Goal: Task Accomplishment & Management: Use online tool/utility

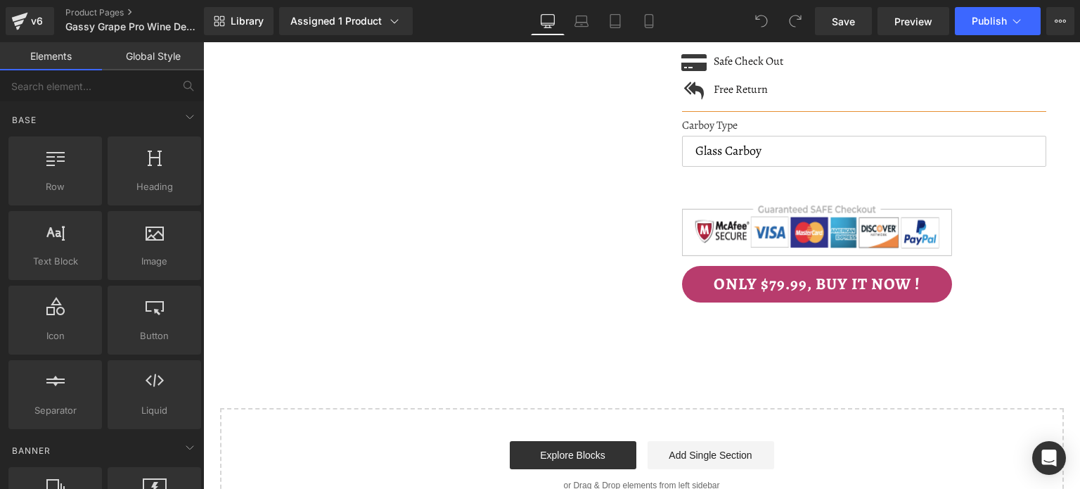
scroll to position [2742, 0]
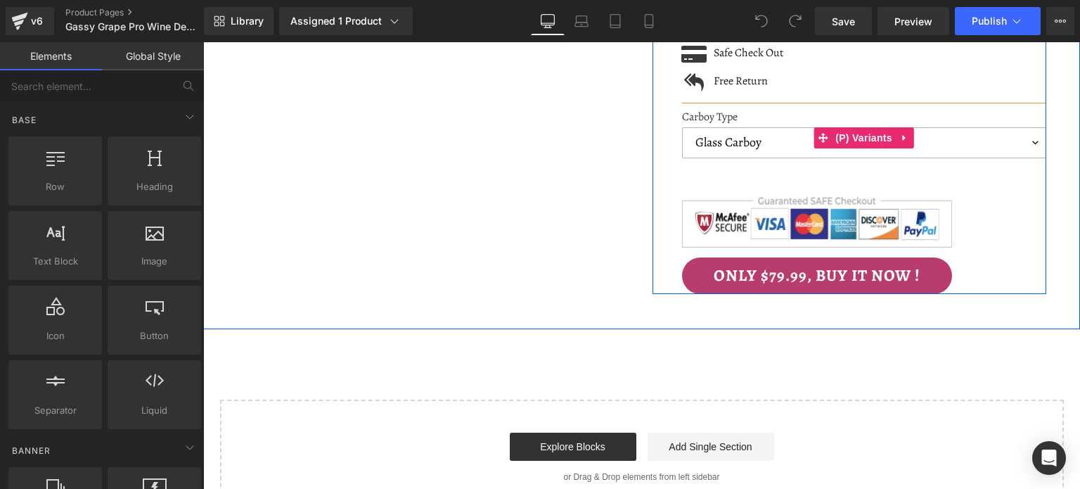
click at [1021, 127] on select "Glass Carboy Gallon Jug Plastic Carboy" at bounding box center [864, 142] width 364 height 31
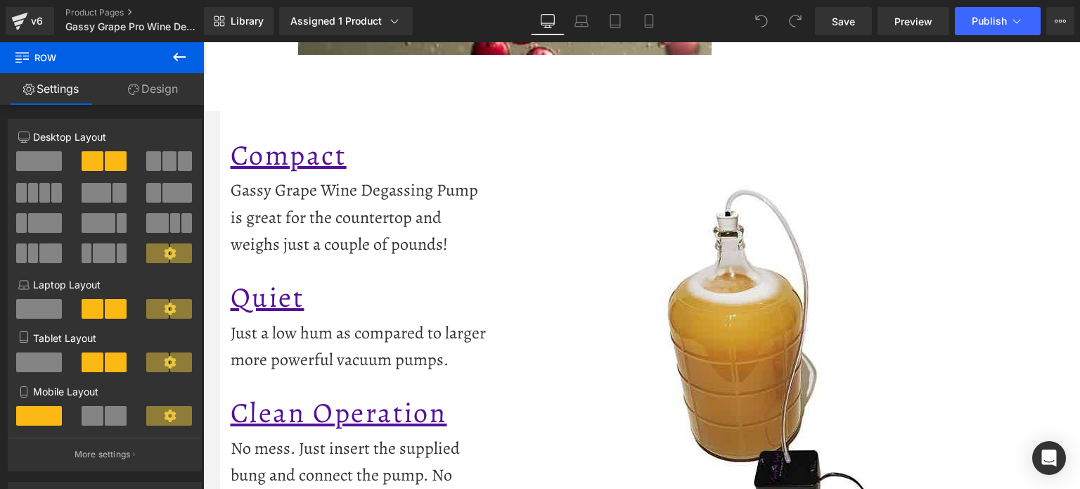
scroll to position [984, 0]
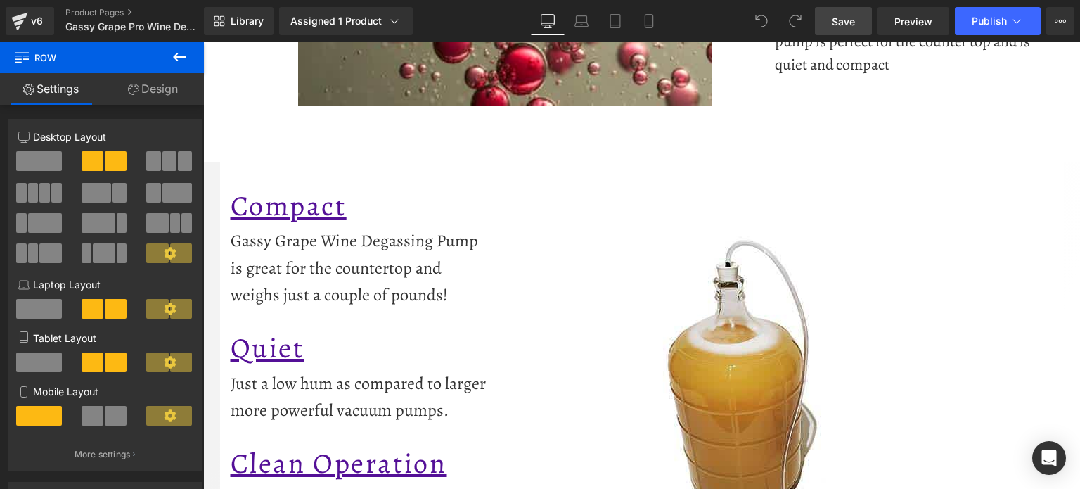
click at [845, 14] on span "Save" at bounding box center [843, 21] width 23 height 15
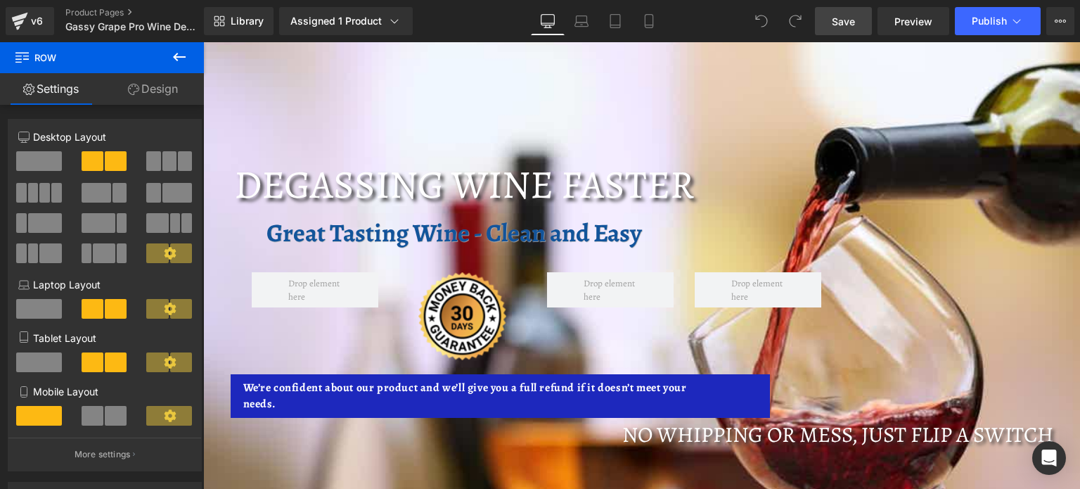
scroll to position [211, 0]
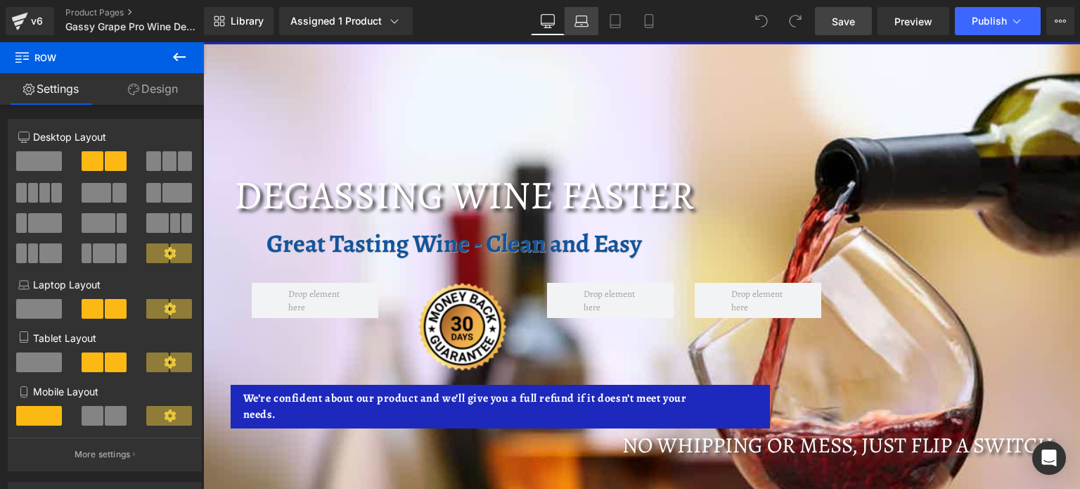
click at [574, 14] on link "Laptop" at bounding box center [582, 21] width 34 height 28
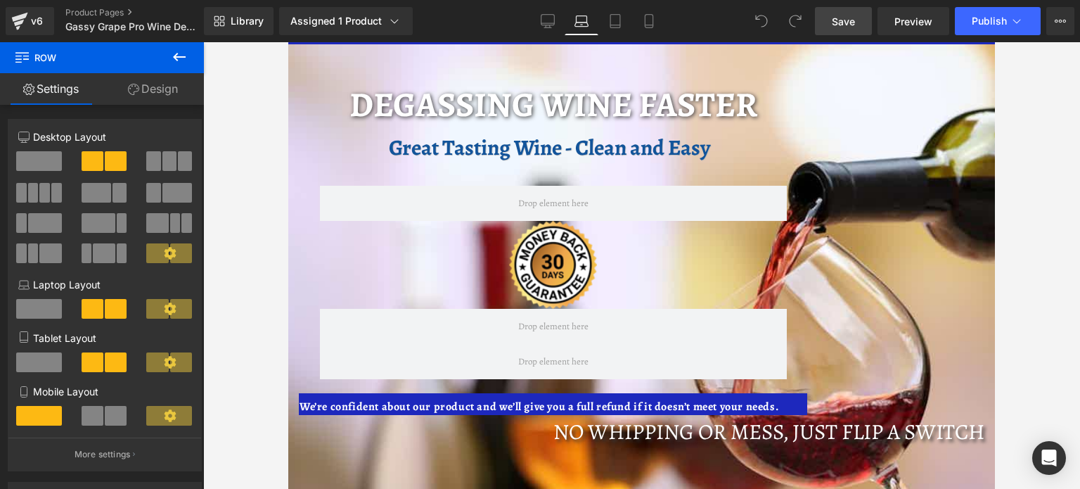
type input "100"
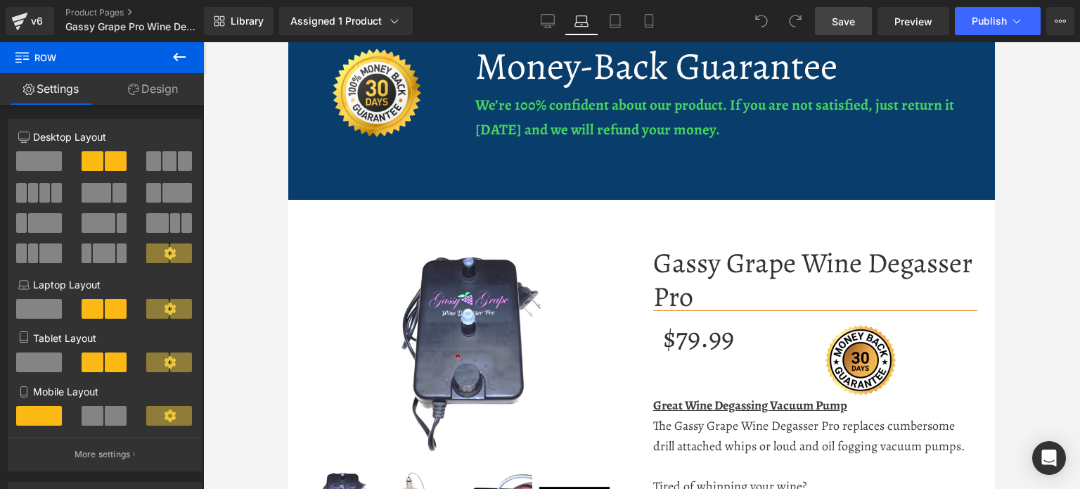
scroll to position [1434, 0]
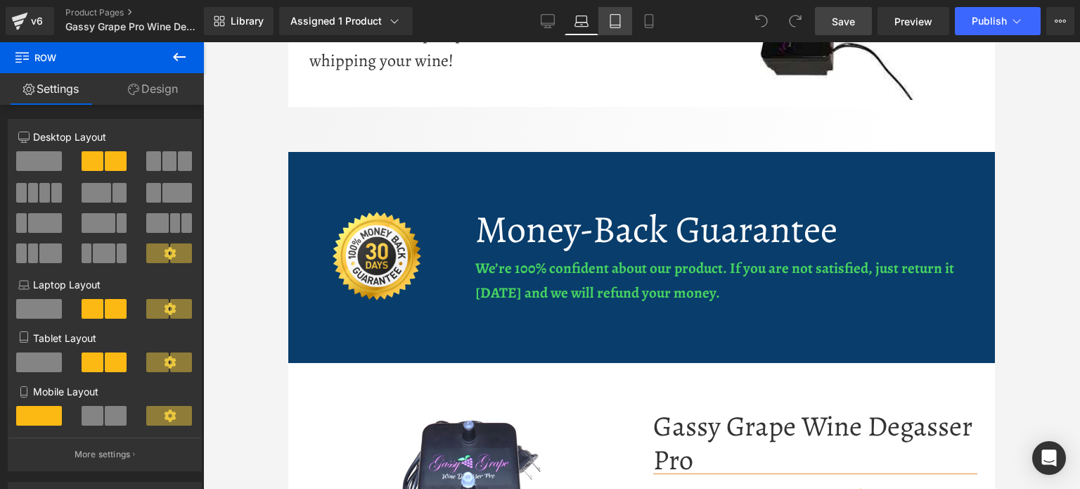
click at [623, 22] on link "Tablet" at bounding box center [615, 21] width 34 height 28
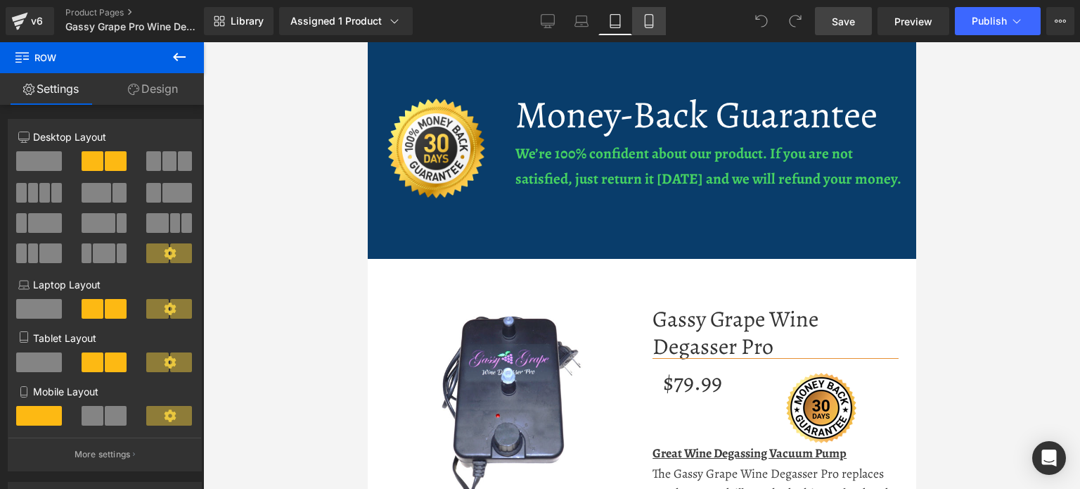
click at [642, 18] on icon at bounding box center [649, 21] width 14 height 14
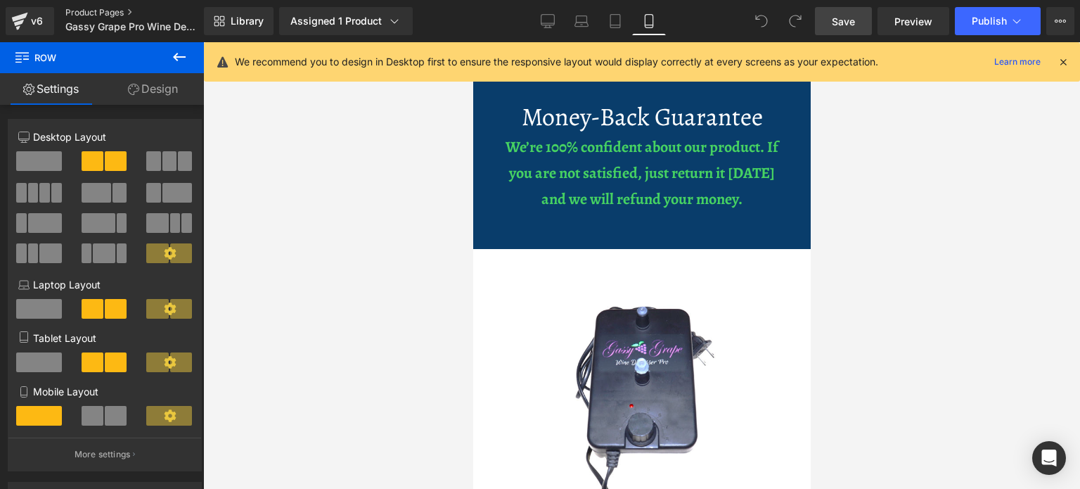
click at [70, 7] on link "Product Pages" at bounding box center [146, 12] width 162 height 11
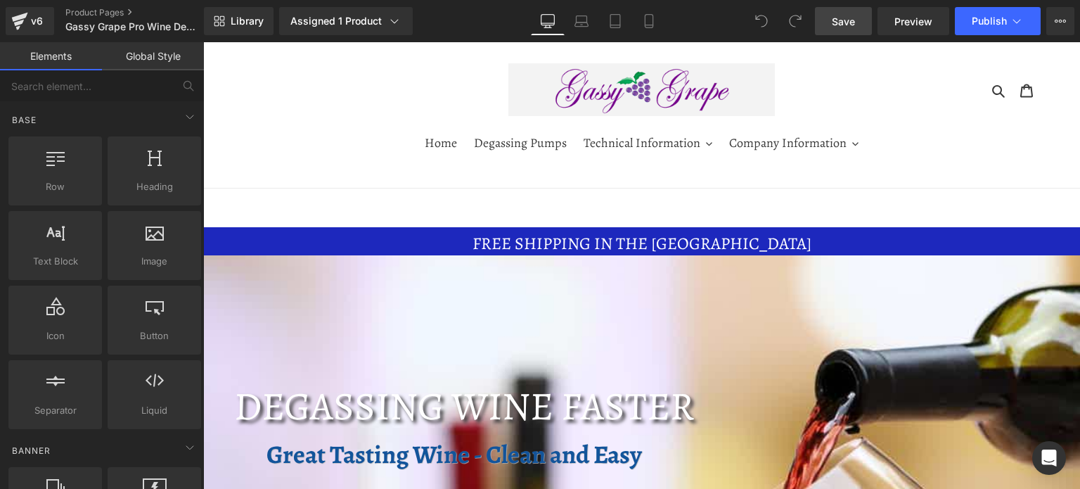
click at [856, 13] on link "Save" at bounding box center [843, 21] width 57 height 28
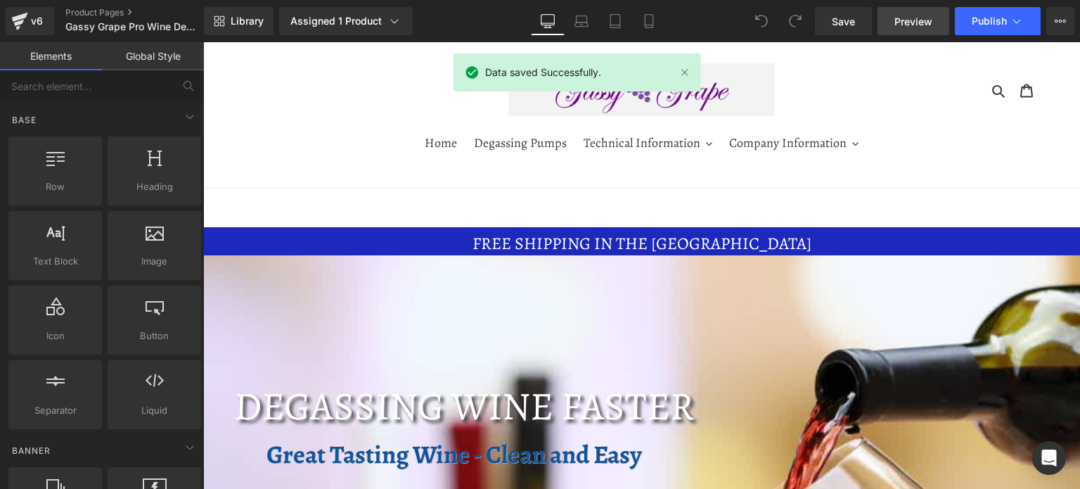
click at [915, 20] on span "Preview" at bounding box center [913, 21] width 38 height 15
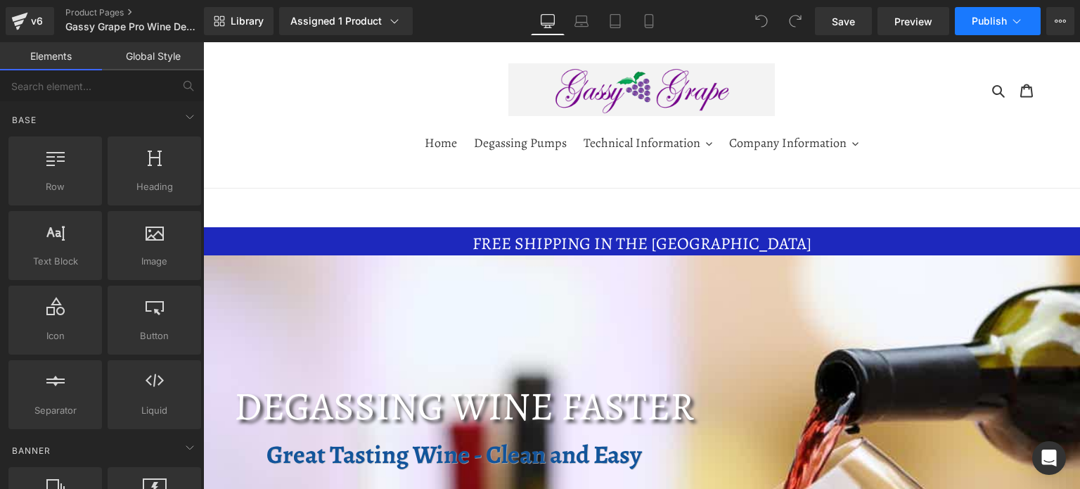
click at [984, 17] on span "Publish" at bounding box center [989, 20] width 35 height 11
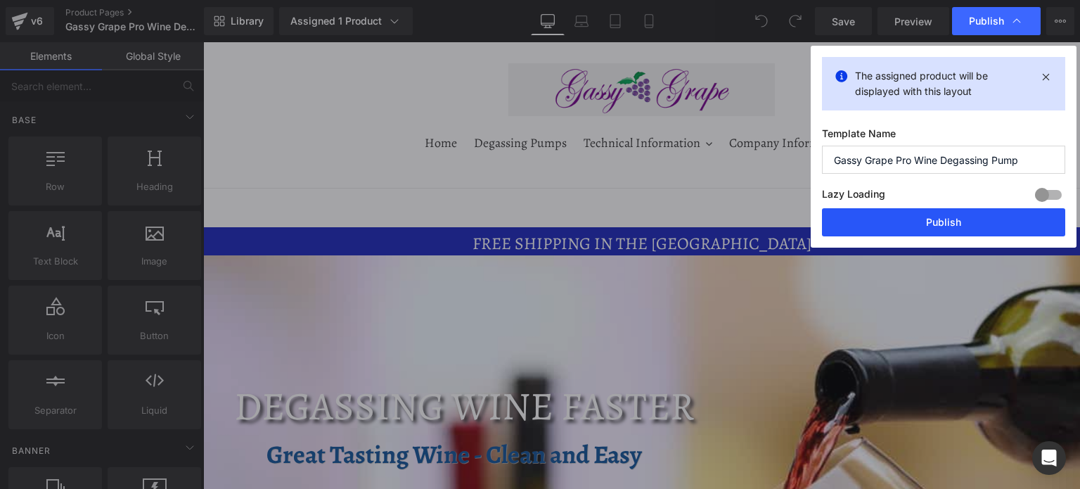
click at [939, 223] on button "Publish" at bounding box center [943, 222] width 243 height 28
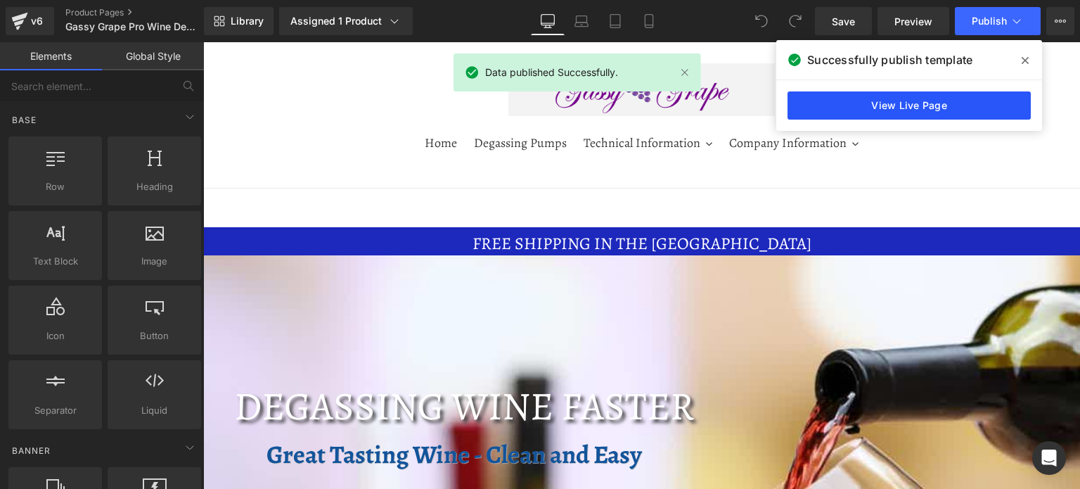
click at [902, 102] on link "View Live Page" at bounding box center [909, 105] width 243 height 28
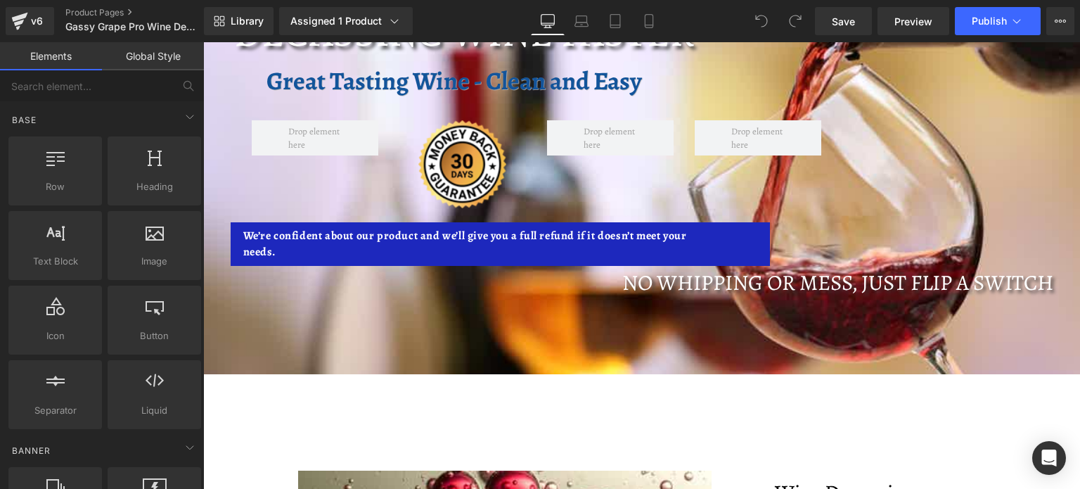
scroll to position [352, 0]
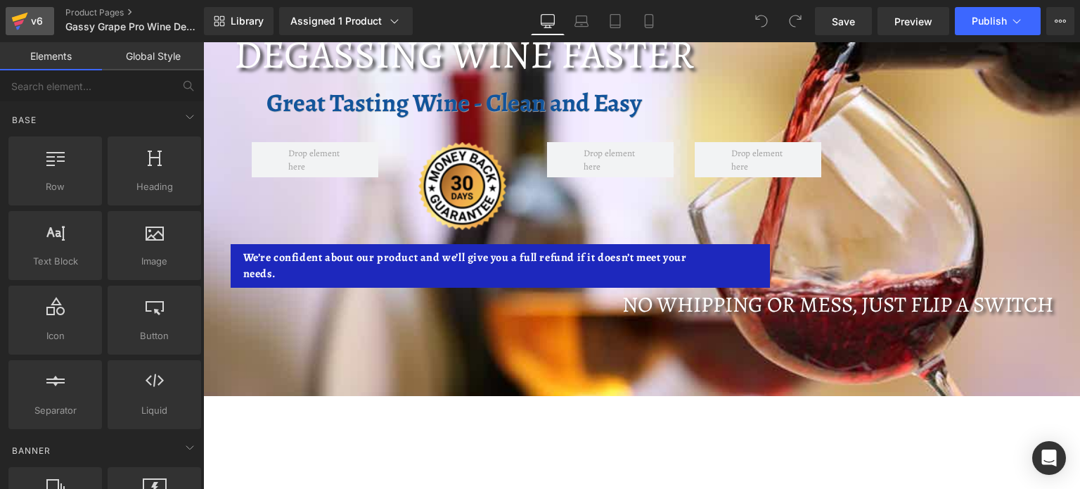
click at [22, 20] on icon at bounding box center [19, 23] width 10 height 6
